Goal: Information Seeking & Learning: Obtain resource

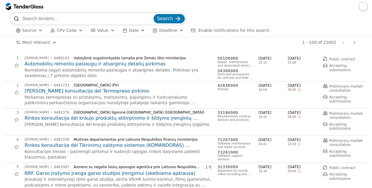
click at [122, 17] on input "search" at bounding box center [87, 19] width 130 height 12
type input "microsoft"
click at [153, 14] on button "Search" at bounding box center [168, 18] width 31 height 9
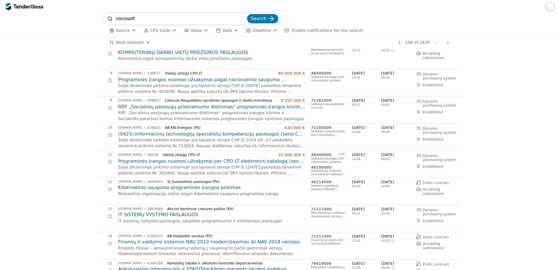
scroll to position [175, 0]
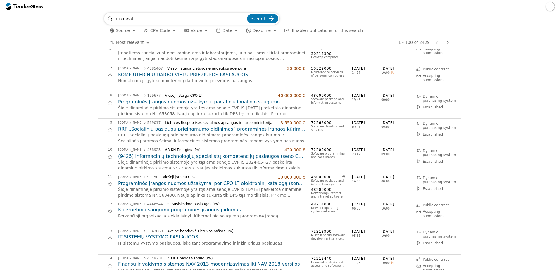
scroll to position [234, 0]
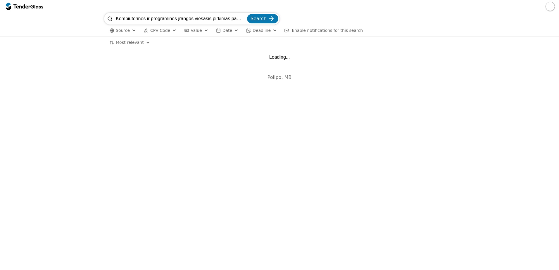
scroll to position [0, 9]
drag, startPoint x: 192, startPoint y: 18, endPoint x: 251, endPoint y: 21, distance: 59.1
click at [271, 21] on div "Kompiuterinės ir programinės įrangos viešasis pirkimas pasiūlymų Search" at bounding box center [191, 19] width 175 height 12
click at [224, 17] on input "Kompiuterinės ir programinės įrangos viešasis pirkimas pasiūlymų" at bounding box center [181, 19] width 130 height 12
click at [228, 17] on input "Kompiuterinės ir programinės įrangos viešasis pirkimas pasiūlymų" at bounding box center [181, 19] width 130 height 12
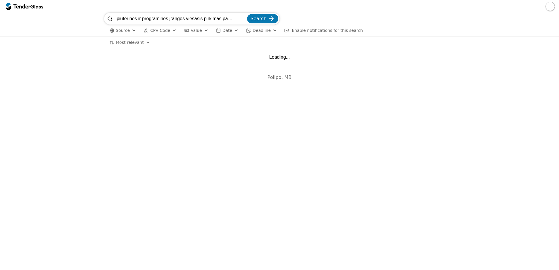
click at [228, 17] on input "Kompiuterinės ir programinės įrangos viešasis pirkimas pasiūlymų" at bounding box center [181, 19] width 130 height 12
type input "Kompiuterinės ir programinės įrangos viešasis pirkimas"
click at [247, 14] on button "Search" at bounding box center [262, 18] width 31 height 9
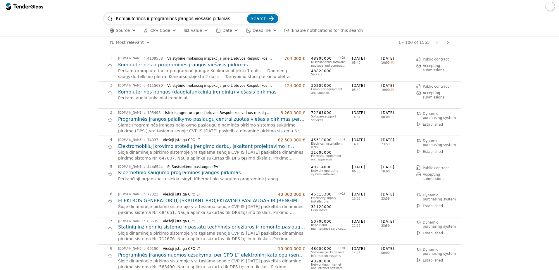
click at [204, 65] on h2 "Kompiuterinės ir programinės įrangos viešasis pirkimas" at bounding box center [211, 65] width 187 height 6
click at [222, 65] on h2 "Kompiuterinės ir programinės įrangos viešasis pirkimas" at bounding box center [211, 65] width 187 height 6
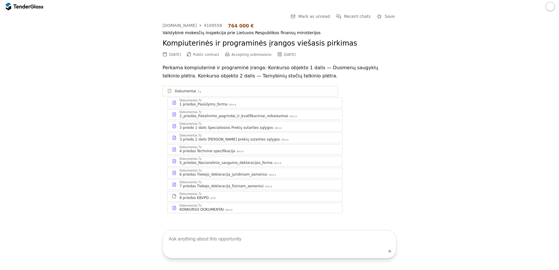
click at [235, 151] on div "4 priedas Techninė specifikacija .docx" at bounding box center [258, 151] width 158 height 5
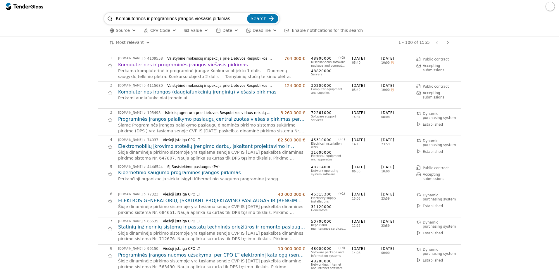
click at [173, 17] on input "Kompiuterinės ir programinės įrangos viešasis pirkimas" at bounding box center [181, 19] width 130 height 12
type input "LTG KC"
click at [247, 14] on button "Search" at bounding box center [262, 18] width 31 height 9
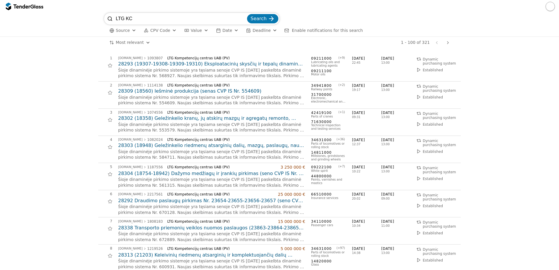
drag, startPoint x: 190, startPoint y: 16, endPoint x: 123, endPoint y: 0, distance: 68.5
click at [169, 13] on div "LTG KC Search Source CPV Code Type Buyer Value Date Deadline Enable notificatio…" at bounding box center [279, 135] width 559 height 270
paste input "30362-2 Power Platform Desktop"
click at [136, 15] on input "LTG KC30362-2 Power Platform Desktop" at bounding box center [181, 19] width 130 height 12
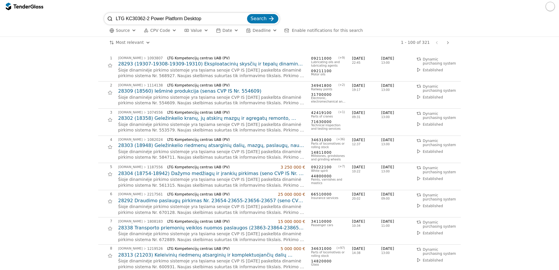
click at [136, 15] on input "LTG KC30362-2 Power Platform Desktop" at bounding box center [181, 19] width 130 height 12
paste input "search"
type input "30362-2 Power Platform Desktop"
click at [247, 14] on button "Search" at bounding box center [262, 18] width 31 height 9
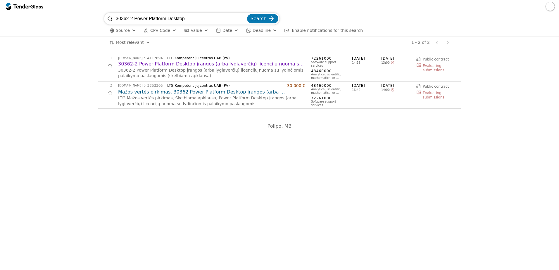
click at [245, 65] on h2 "30362-2 Power Platform Desktop įrangos (arba lygiaverčių) licencijų nuoma su ly…" at bounding box center [211, 64] width 187 height 6
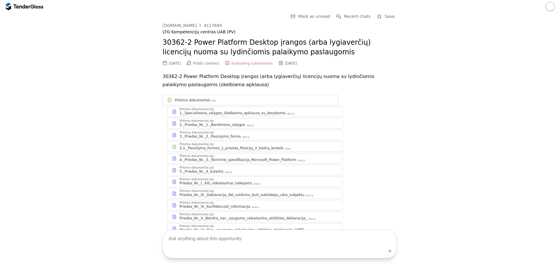
click at [210, 159] on div "4._Priedas_Nr._3._Techninė_spesifikacija_Microsoft_Power_Platform" at bounding box center [237, 160] width 117 height 5
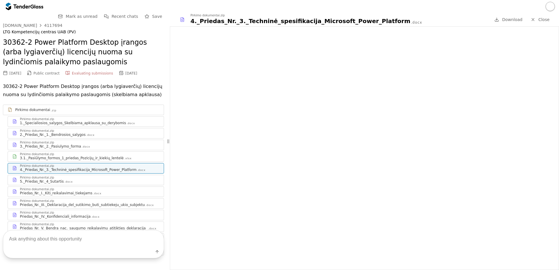
click at [94, 143] on div "Pirkimo dokumentai.zip" at bounding box center [89, 142] width 139 height 3
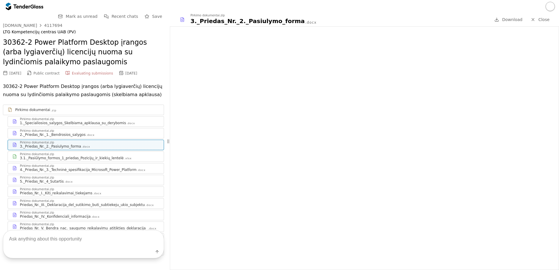
click at [76, 124] on div "1._Specialiosios_salygos_Skelbiama_apklausa_su_derybomis" at bounding box center [73, 123] width 106 height 5
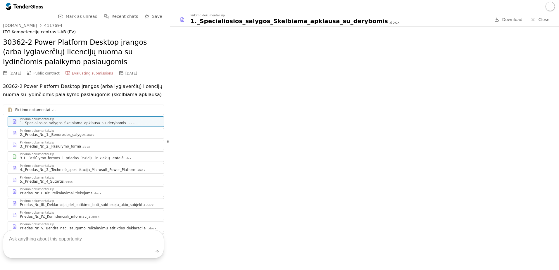
click at [82, 138] on div "Pirkimo dokumentai.zip 2._Priedas_Nr._1._Bendrosios_salygos .docx" at bounding box center [86, 133] width 156 height 10
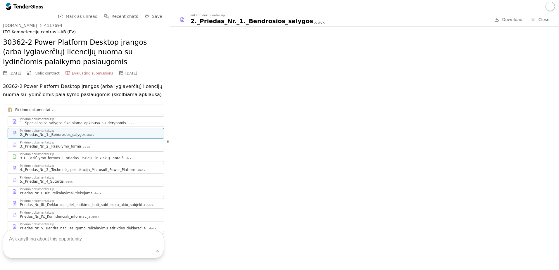
click at [90, 146] on div "3._Priedas_Nr._2._Pasiulymo_forma .docx" at bounding box center [89, 146] width 139 height 5
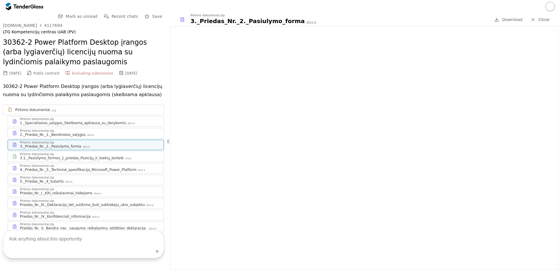
click at [96, 160] on div "3.1._Pasiūlymo_formos_1_priedas_Pozicijų_ir_kiekių_lentelė" at bounding box center [72, 158] width 104 height 5
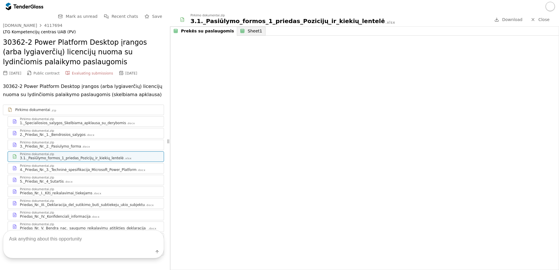
click at [94, 166] on div "Pirkimo dokumentai.zip" at bounding box center [89, 166] width 139 height 3
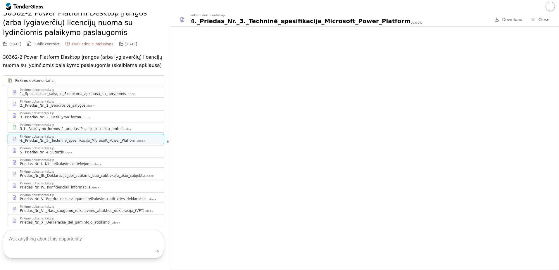
scroll to position [46, 0]
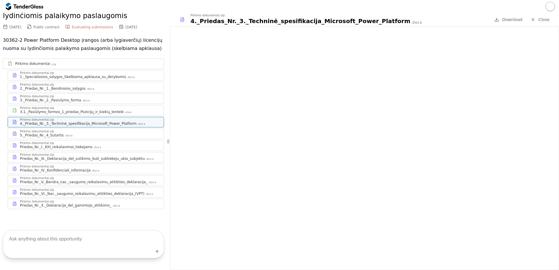
click at [68, 132] on div "Pirkimo dokumentai.zip" at bounding box center [89, 131] width 139 height 3
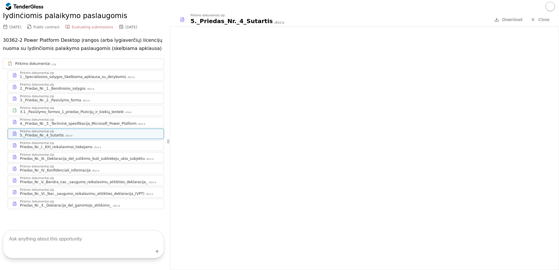
click at [93, 146] on div ".docx" at bounding box center [97, 148] width 8 height 4
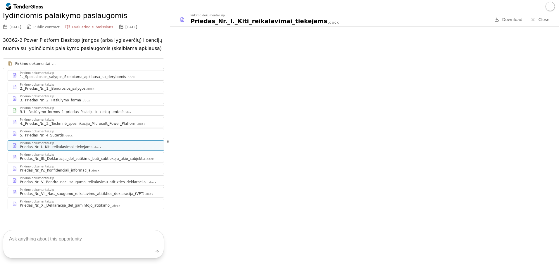
click at [91, 162] on link "Pirkimo dokumentai.zip Priedas_Nr._III._Deklaracija_del_sutikimo_buti_subtiekej…" at bounding box center [86, 157] width 156 height 11
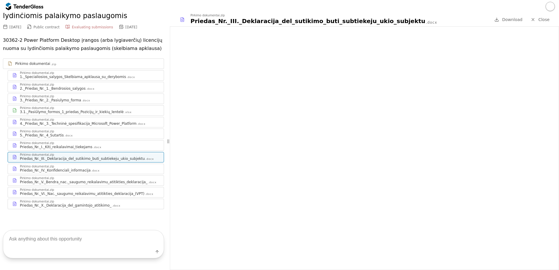
click at [90, 164] on div "Pirkimo dokumentai.zip Priedas_Nr._IV._Konfidenciali_informacija .docx" at bounding box center [86, 169] width 156 height 10
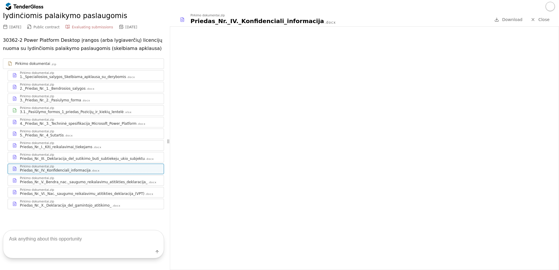
click at [84, 185] on div "Pirkimo dokumentai.zip Priedas_Nr._V._Bendra_nac._saugumo_reikalavimu_atitiktie…" at bounding box center [86, 181] width 156 height 10
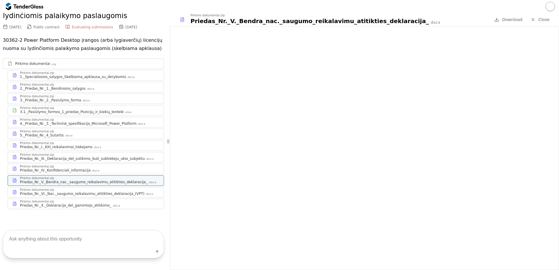
click at [102, 196] on div "Pirkimo dokumentai.zip Priedas_Nr._VI._Nac._saugumo_reikalavimu_atitikties_dekl…" at bounding box center [86, 192] width 156 height 10
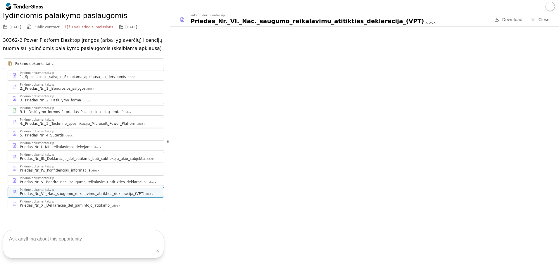
click at [104, 210] on div "Pirkimo dokumentai .zip Pirkimo dokumentai.zip 1._Specialiosios_salygos_Skelbia…" at bounding box center [83, 134] width 161 height 162
click at [112, 207] on div ".docx" at bounding box center [116, 206] width 8 height 4
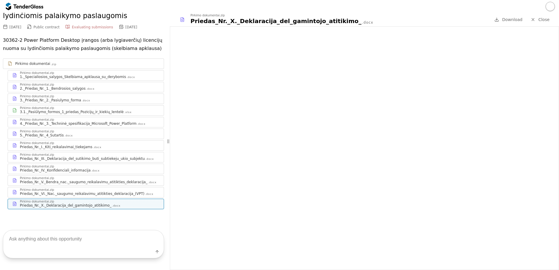
click at [544, 19] on span "Close" at bounding box center [543, 19] width 11 height 5
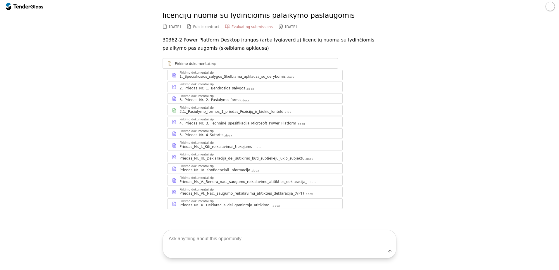
click at [40, 8] on div at bounding box center [38, 6] width 9 height 4
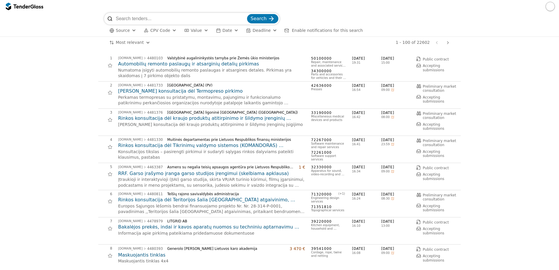
click at [180, 22] on input "search" at bounding box center [181, 19] width 130 height 12
paste input "30360 Programinės Microsoft Power Platform"
type input "30360 Programinės Microsoft Power Platform"
click at [247, 14] on button "Search" at bounding box center [262, 18] width 31 height 9
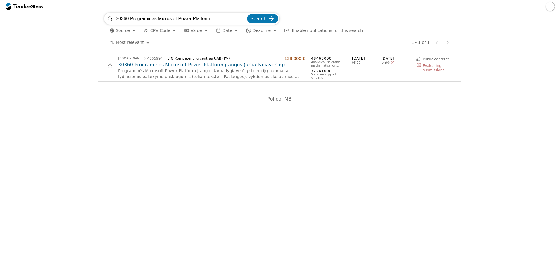
click at [217, 63] on h2 "30360 Programinės Microsoft Power Platform įrangos (arba lygiaverčių) licencijų…" at bounding box center [211, 65] width 187 height 6
